Goal: Use online tool/utility: Utilize a website feature to perform a specific function

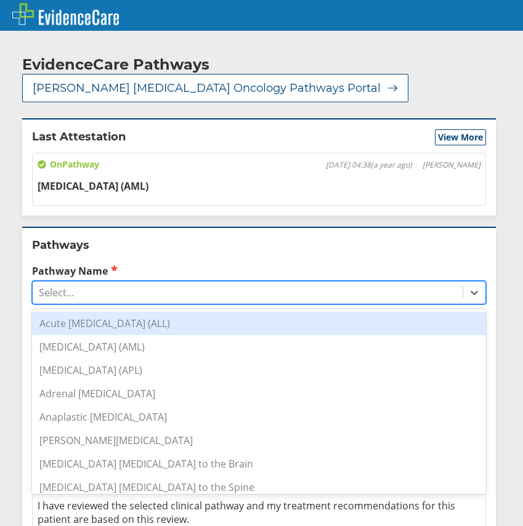
click at [96, 282] on div "Select..." at bounding box center [248, 292] width 430 height 21
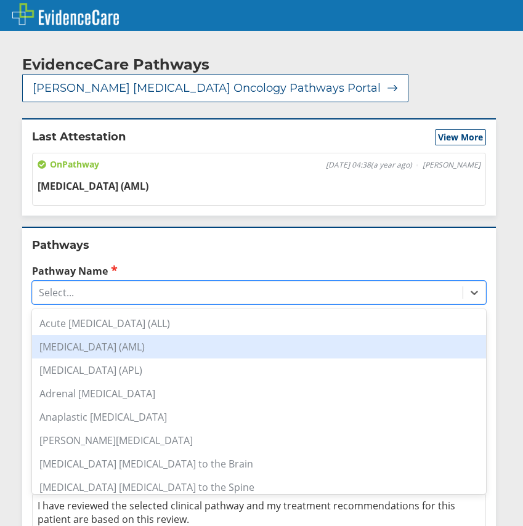
click at [115, 335] on div "[MEDICAL_DATA] (AML)" at bounding box center [259, 346] width 454 height 23
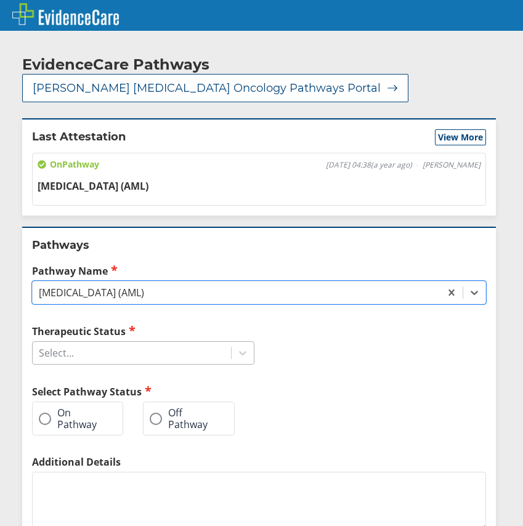
click at [97, 342] on div "Select..." at bounding box center [132, 352] width 198 height 21
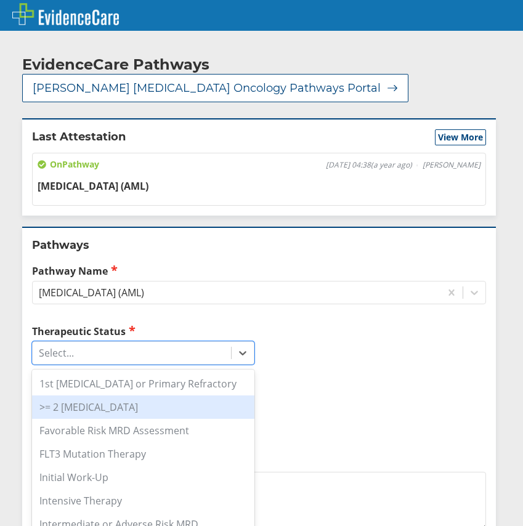
click at [102, 395] on div ">= 2 [MEDICAL_DATA]" at bounding box center [143, 406] width 222 height 23
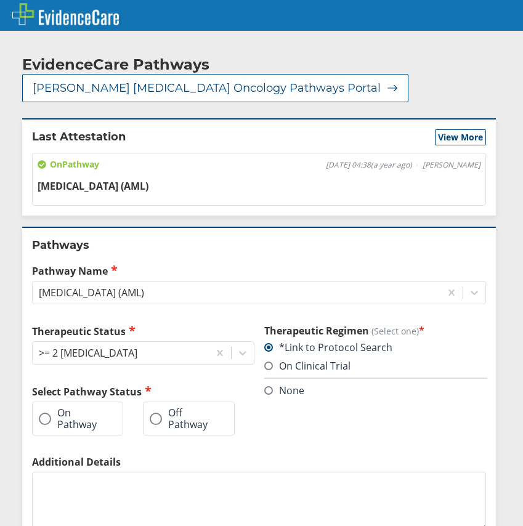
click at [76, 408] on label "On Pathway" at bounding box center [71, 418] width 65 height 23
click at [0, 0] on input "On Pathway" at bounding box center [0, 0] width 0 height 0
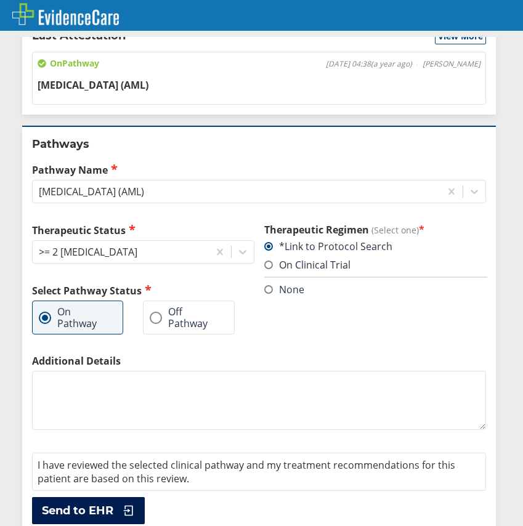
click at [96, 503] on span "Send to EHR" at bounding box center [77, 510] width 71 height 15
